Goal: Check status

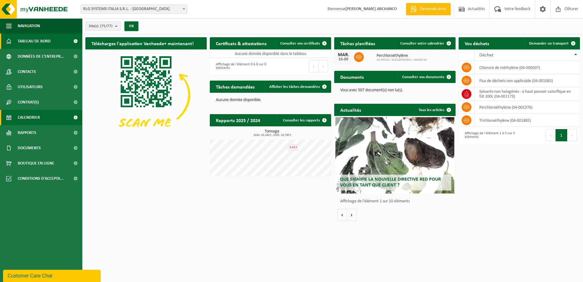
click at [38, 118] on span "Calendrier" at bounding box center [29, 117] width 22 height 15
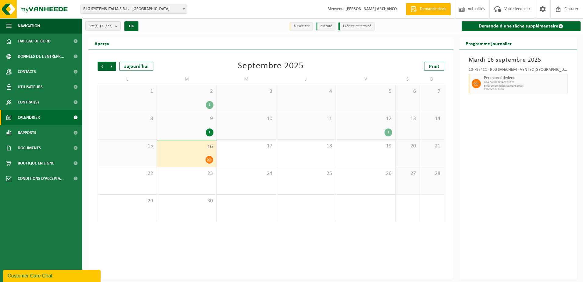
click at [186, 101] on div "1" at bounding box center [186, 105] width 53 height 8
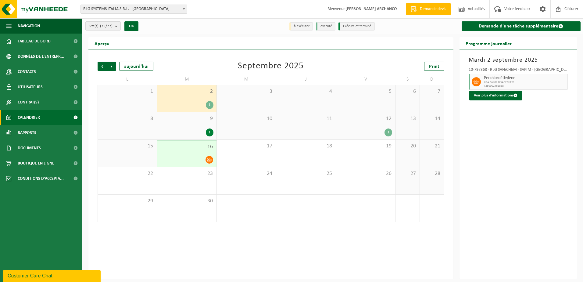
click at [186, 125] on div "9 1" at bounding box center [186, 125] width 59 height 27
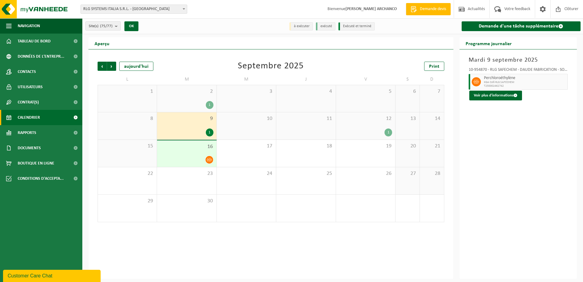
click at [370, 124] on div "12 1" at bounding box center [365, 125] width 59 height 27
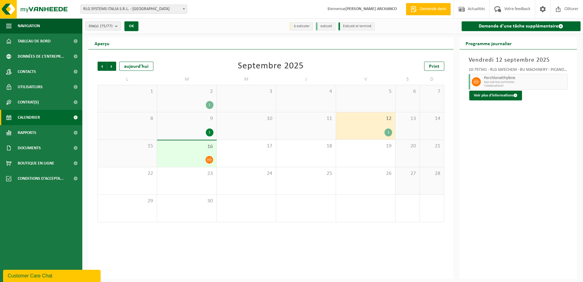
click at [197, 154] on div "16" at bounding box center [186, 153] width 59 height 27
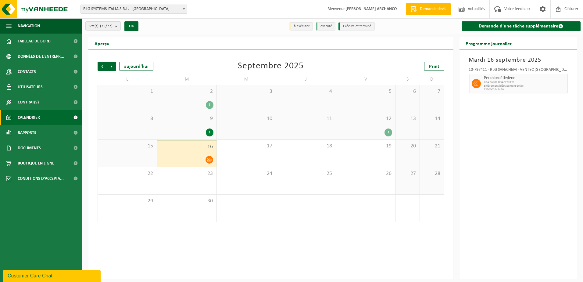
click at [371, 131] on div "1" at bounding box center [365, 132] width 53 height 8
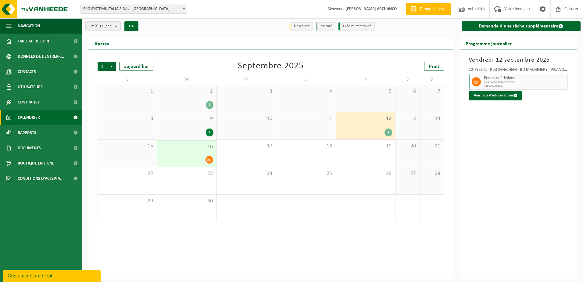
click at [189, 153] on div "16" at bounding box center [186, 153] width 59 height 27
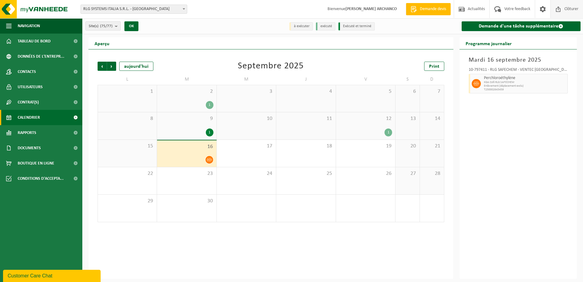
click at [571, 10] on span "Clôturer" at bounding box center [571, 9] width 17 height 18
